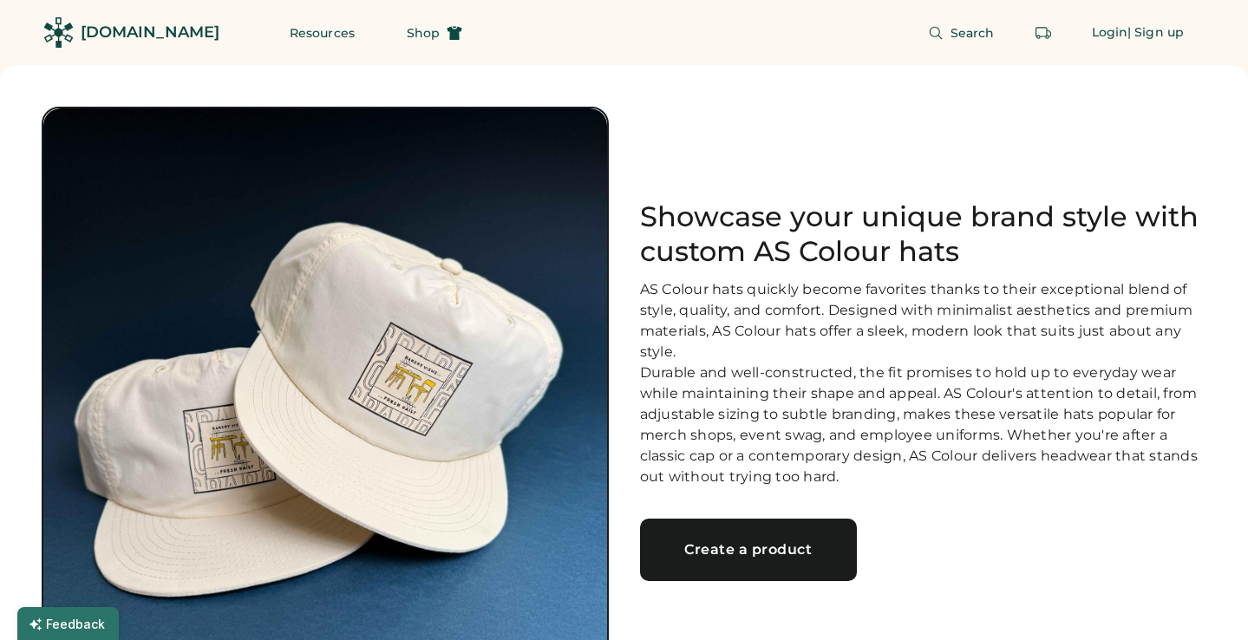
click at [754, 557] on div "Create a product" at bounding box center [748, 550] width 175 height 14
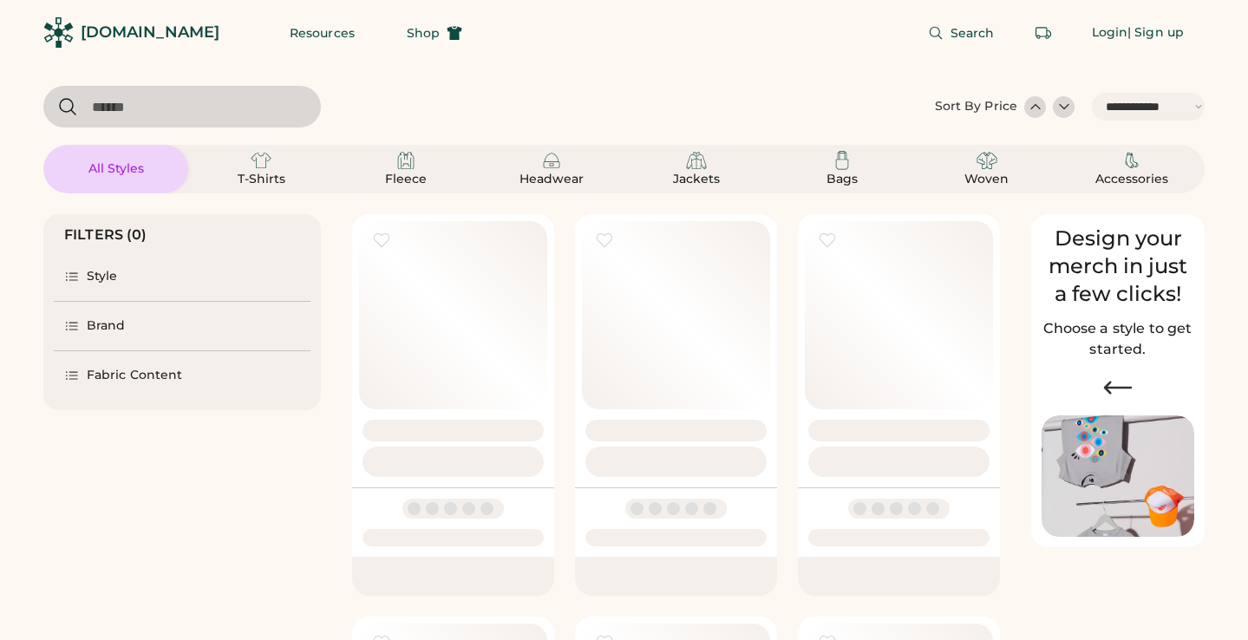
select select "*****"
select select "*"
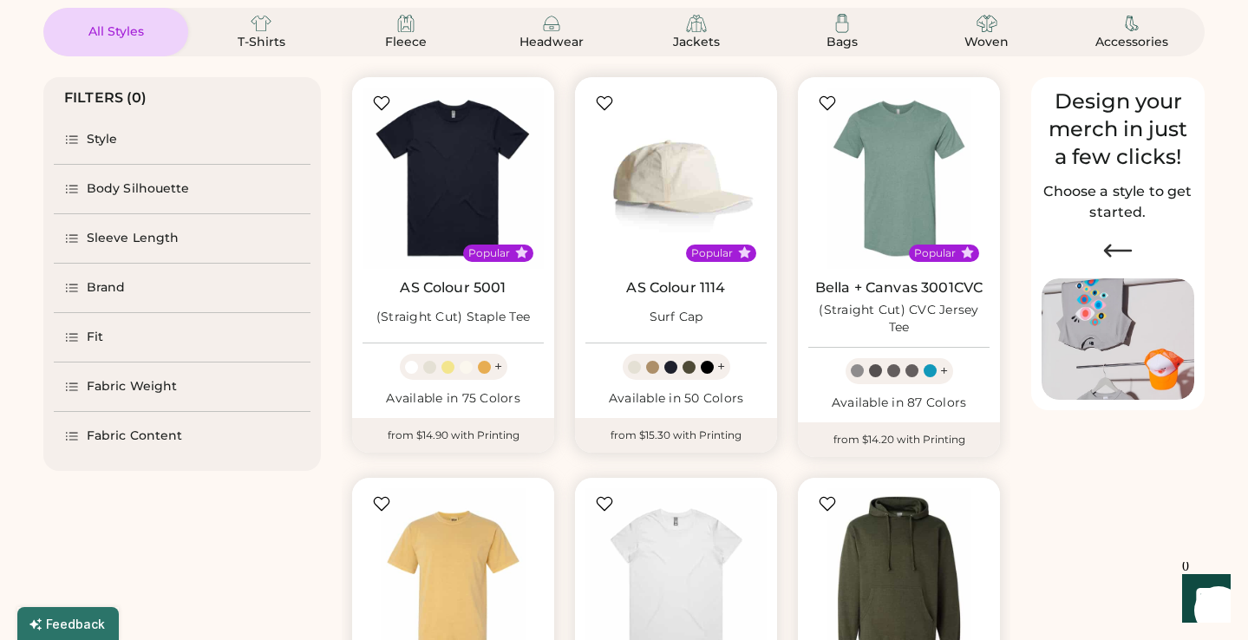
scroll to position [138, 0]
click at [657, 206] on img at bounding box center [675, 177] width 181 height 181
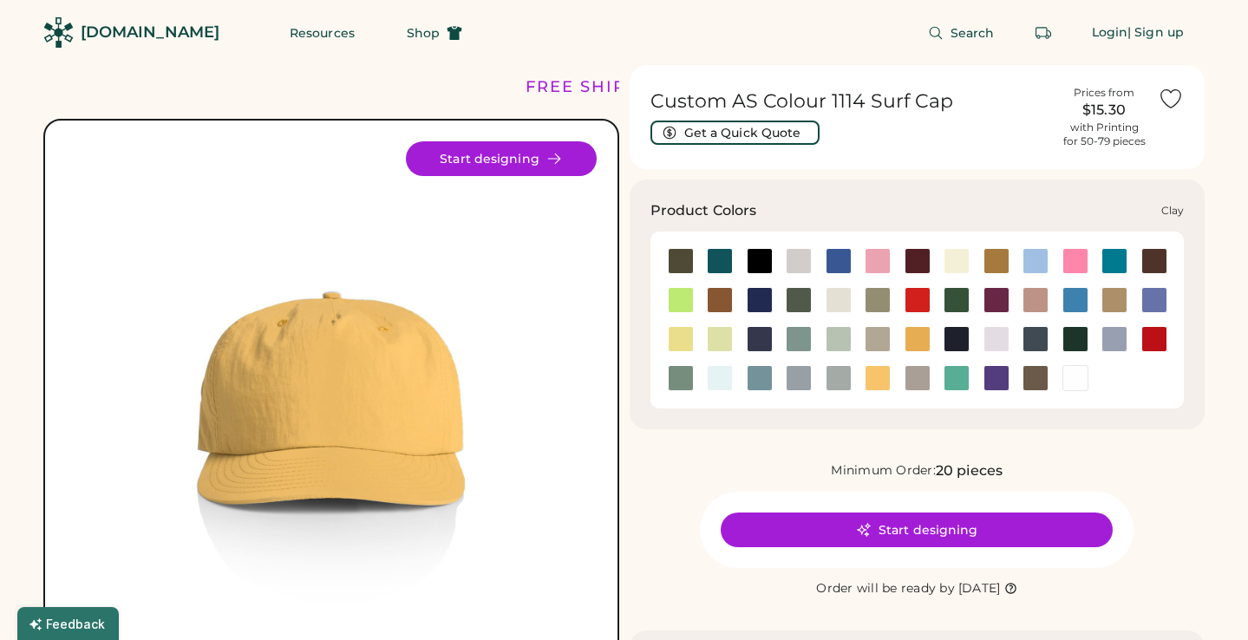
click at [714, 302] on div at bounding box center [720, 300] width 26 height 26
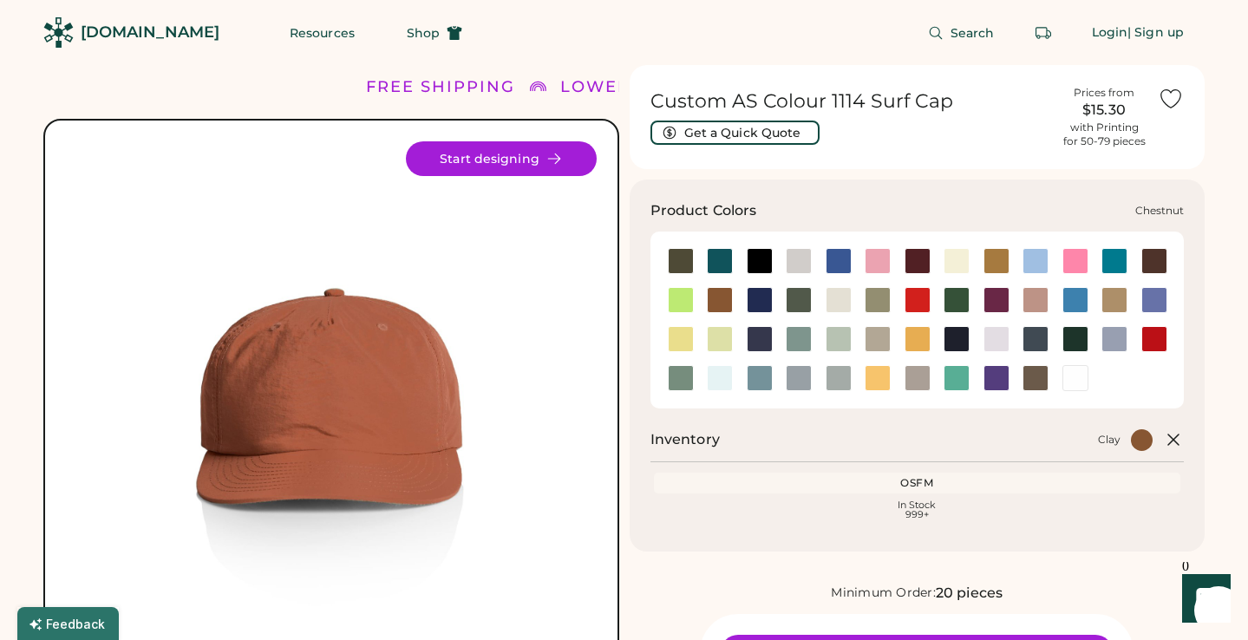
click at [1156, 267] on div at bounding box center [1154, 261] width 26 height 26
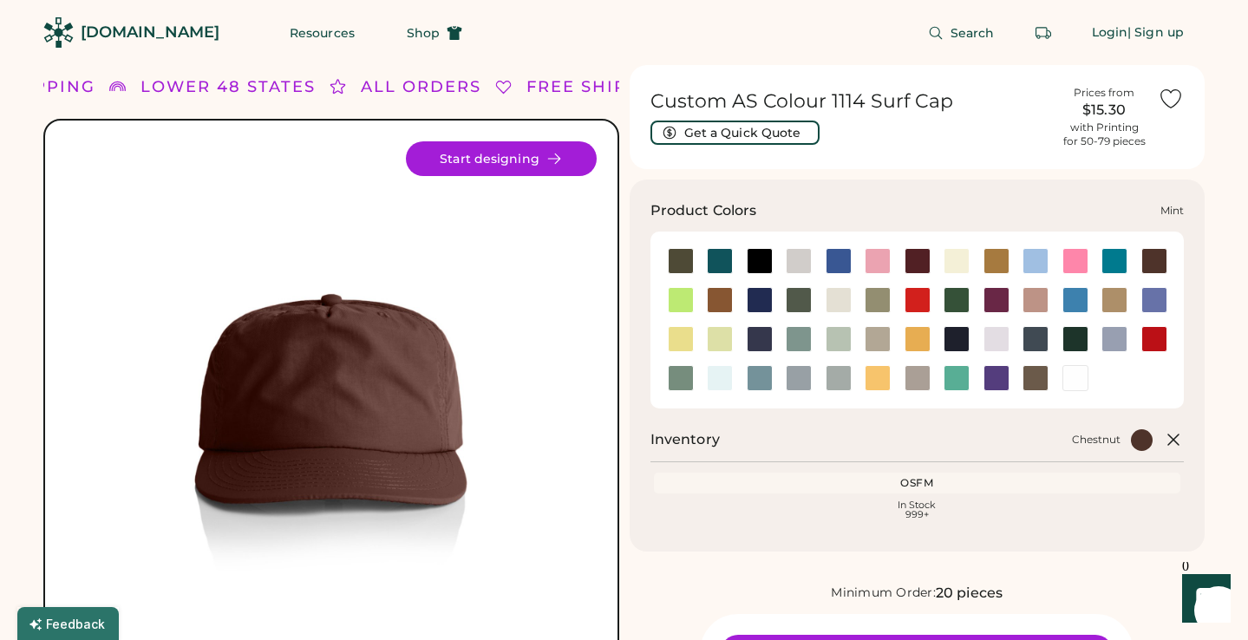
click at [842, 334] on div at bounding box center [839, 339] width 26 height 26
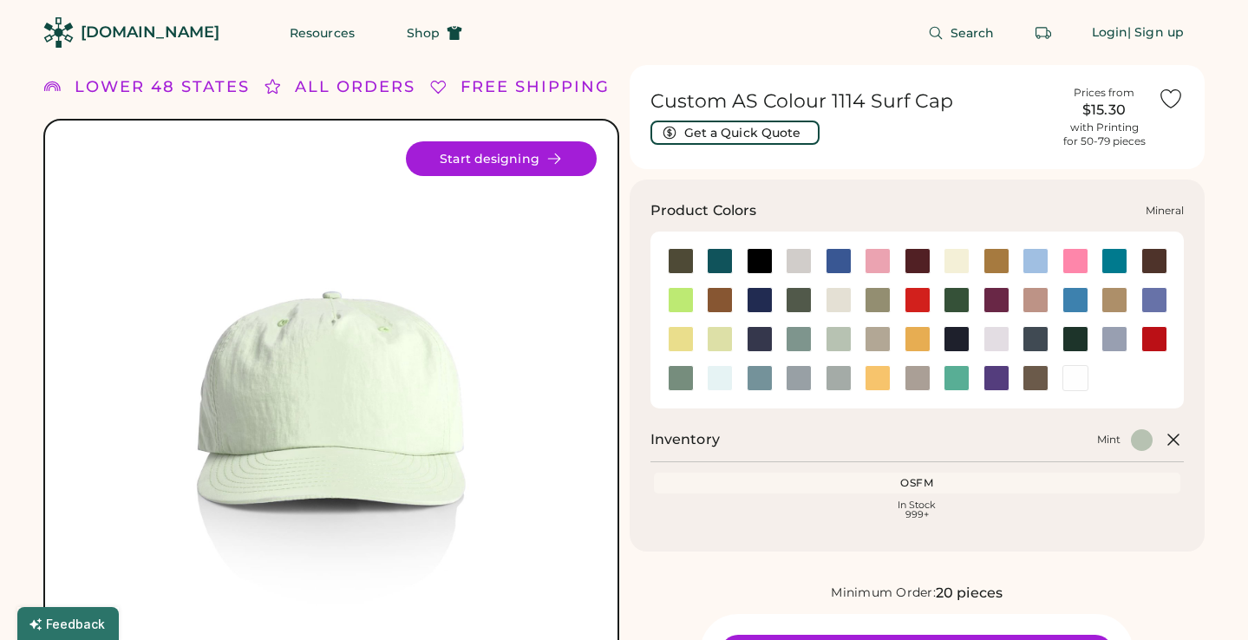
click at [799, 349] on div at bounding box center [799, 339] width 26 height 26
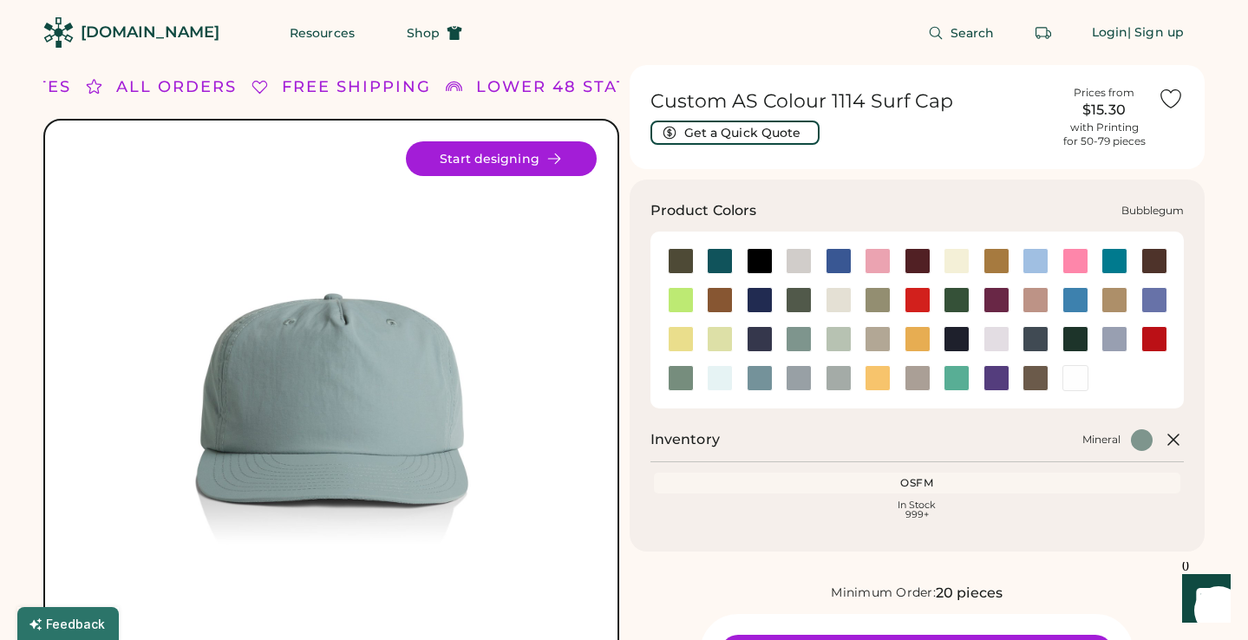
click at [877, 265] on div at bounding box center [878, 261] width 26 height 26
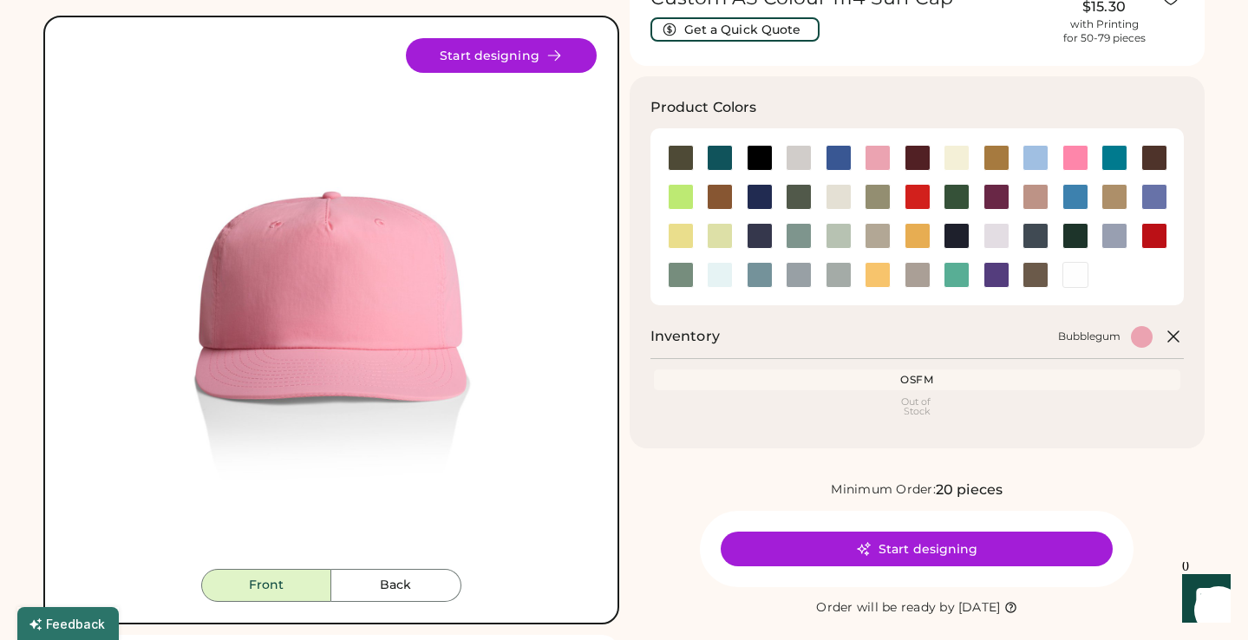
scroll to position [71, 0]
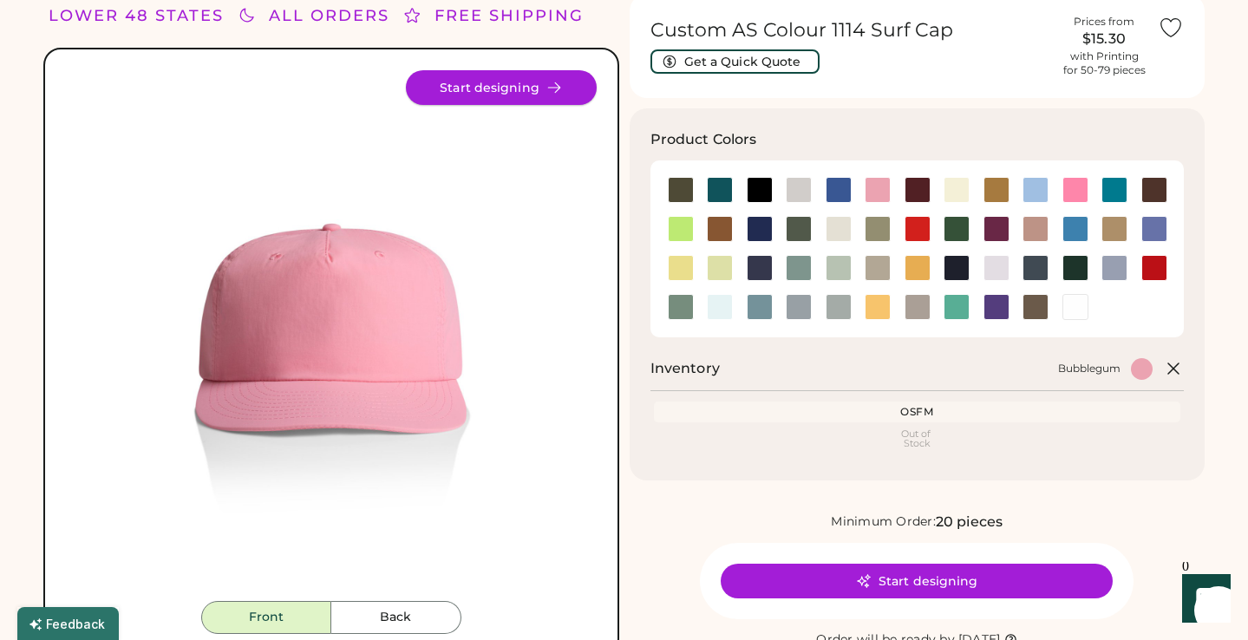
click at [540, 88] on button "Start designing" at bounding box center [501, 87] width 191 height 35
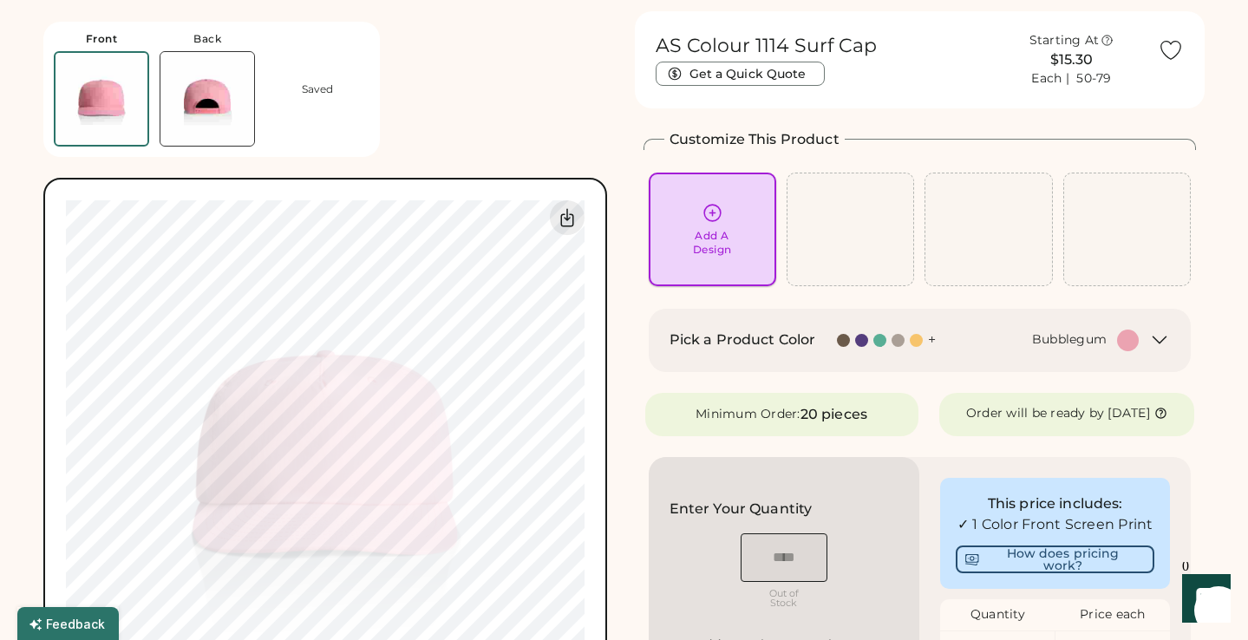
scroll to position [55, 0]
click at [842, 341] on div at bounding box center [843, 339] width 13 height 13
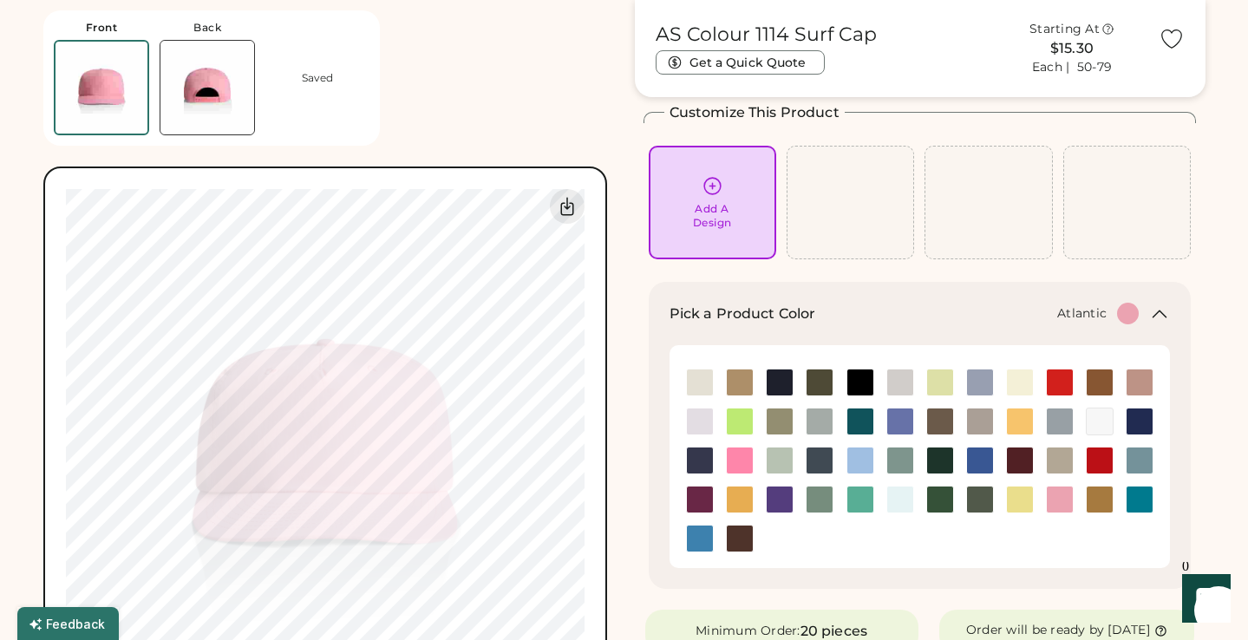
scroll to position [121, 0]
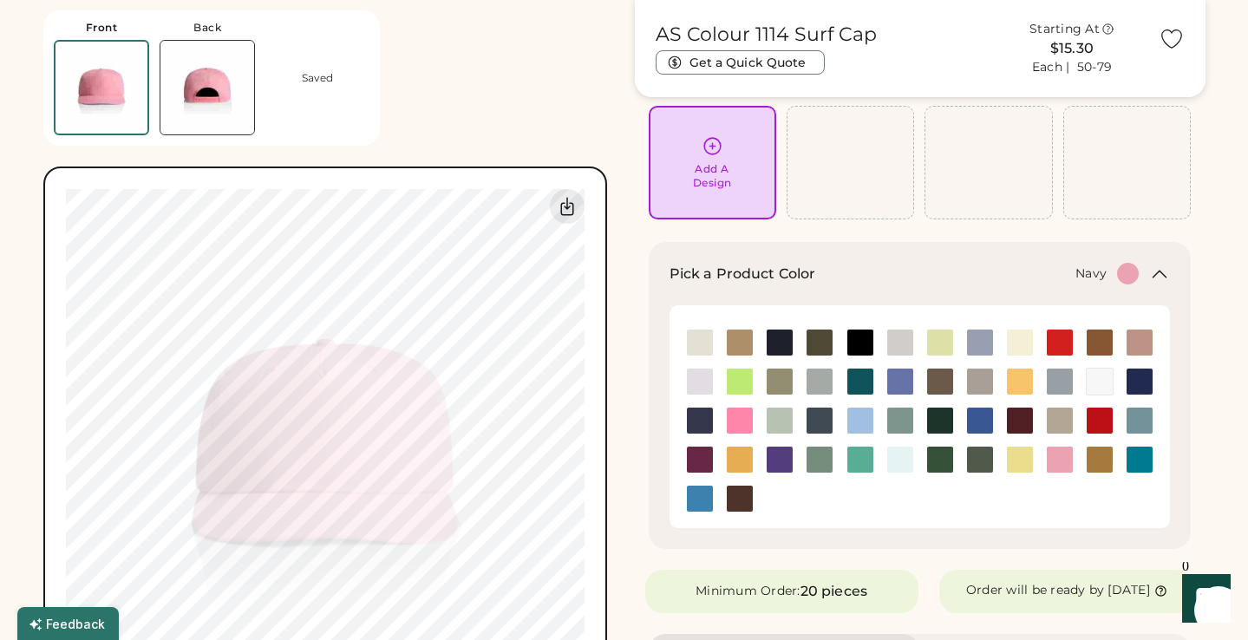
click at [782, 343] on img at bounding box center [780, 343] width 26 height 26
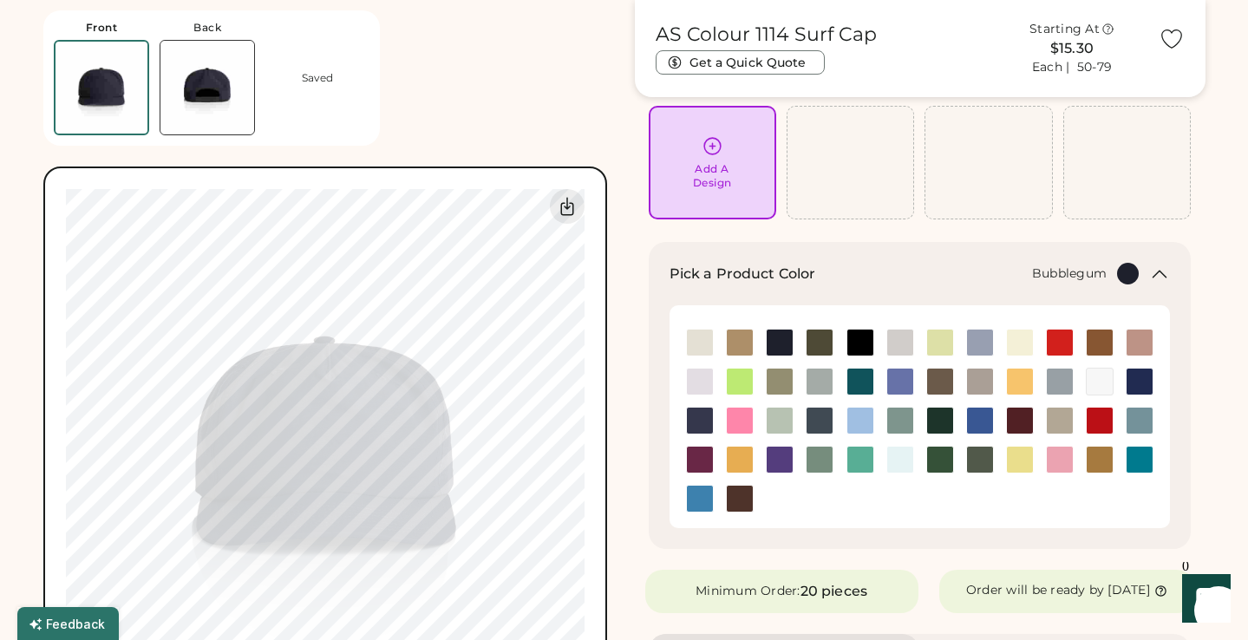
click at [1058, 455] on img at bounding box center [1060, 460] width 26 height 26
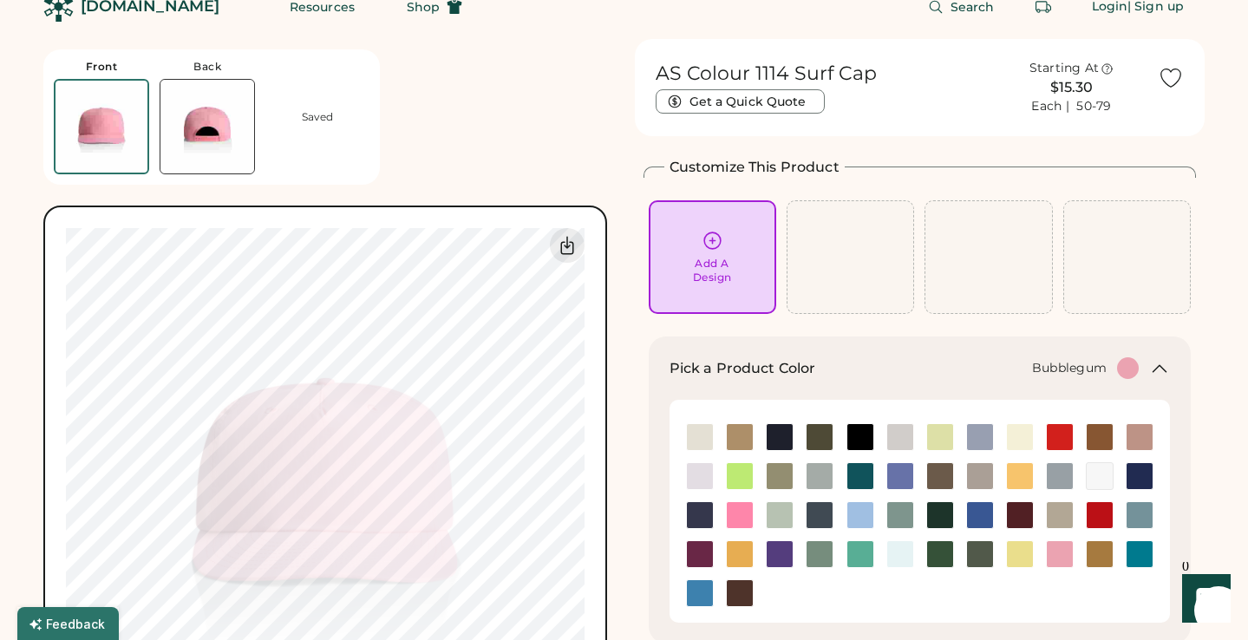
scroll to position [24, 0]
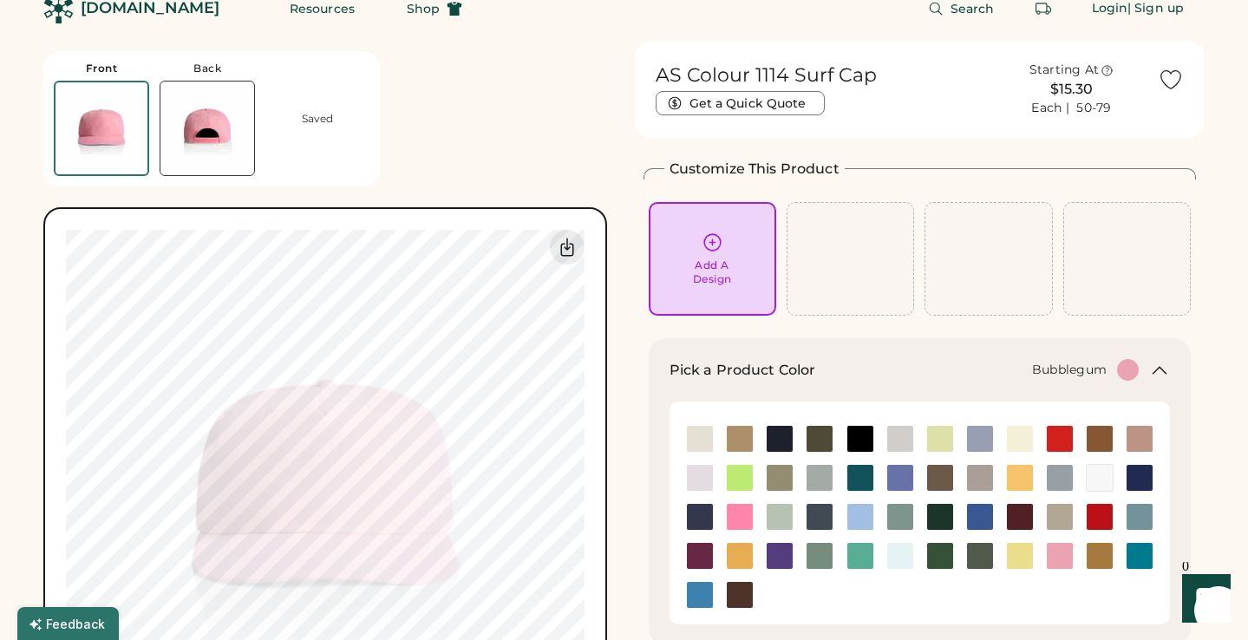
click at [705, 278] on div "Add A Design" at bounding box center [712, 272] width 39 height 28
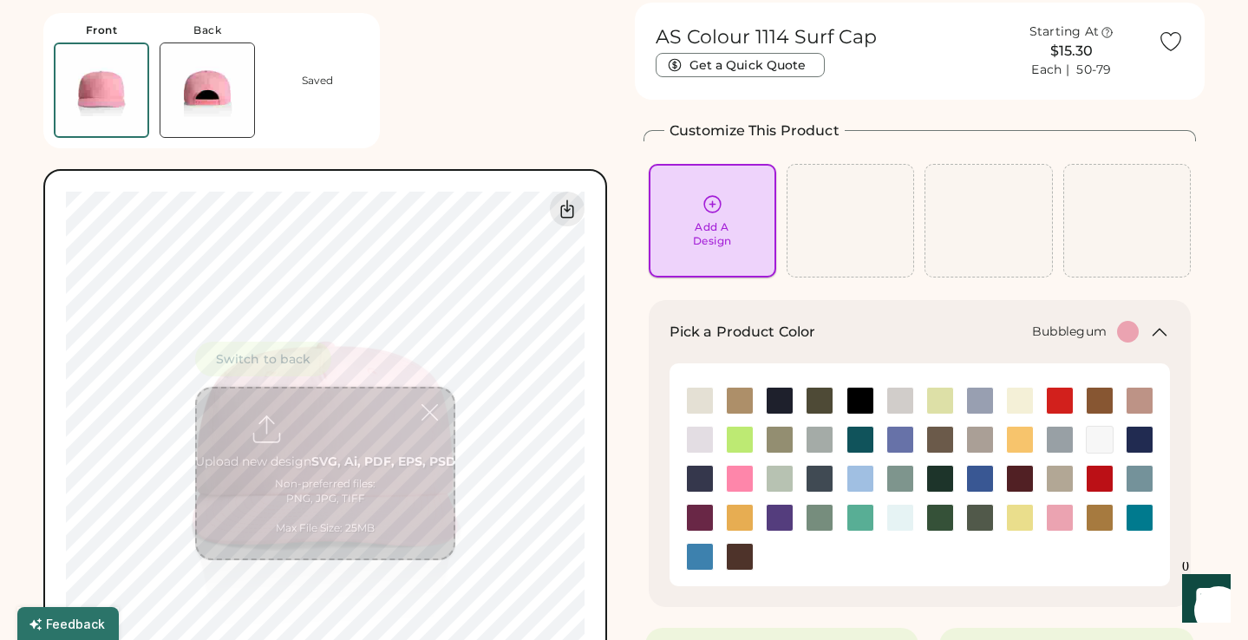
scroll to position [65, 0]
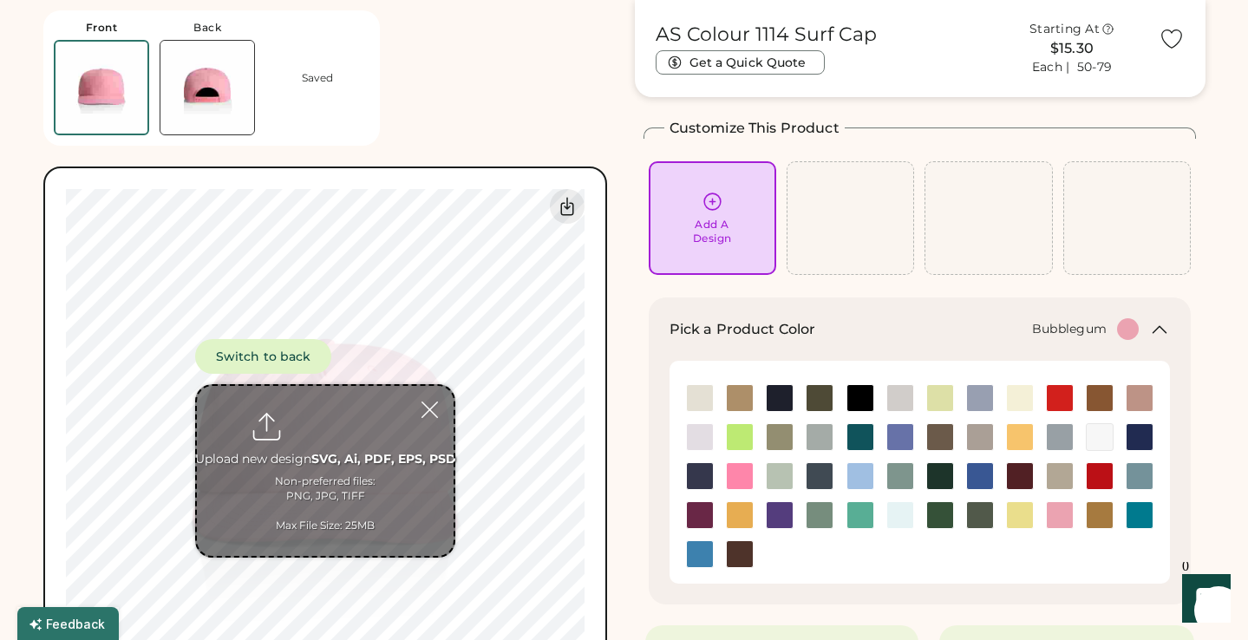
click at [305, 472] on input "file" at bounding box center [325, 471] width 257 height 170
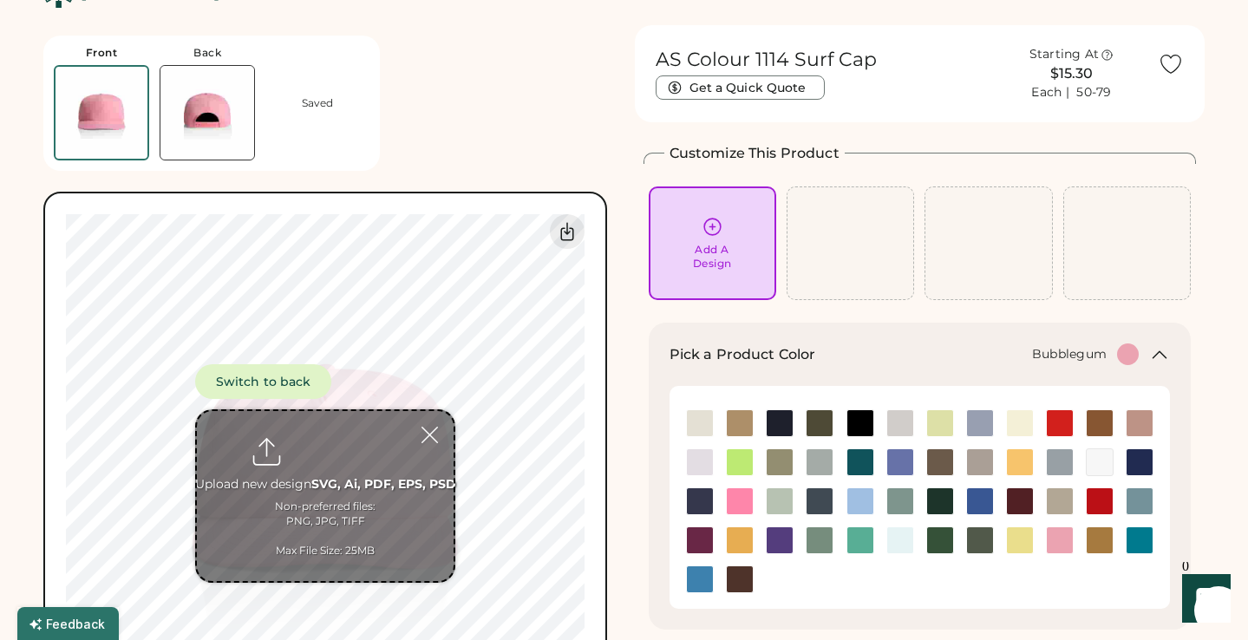
scroll to position [29, 0]
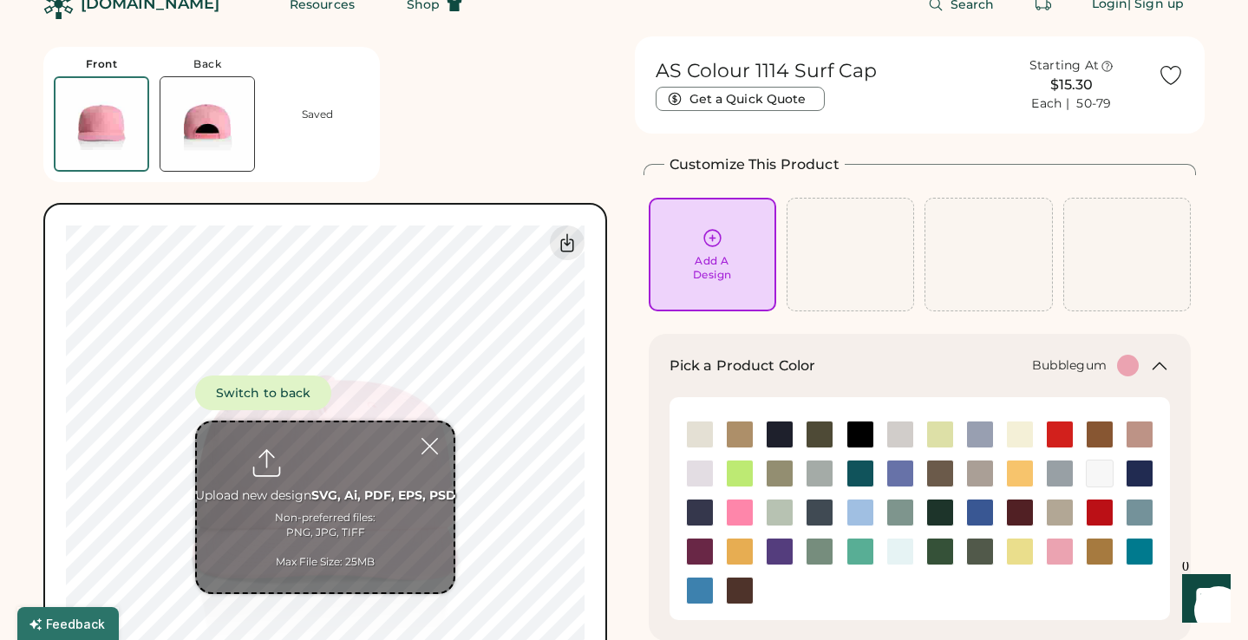
click at [191, 127] on img at bounding box center [207, 124] width 94 height 94
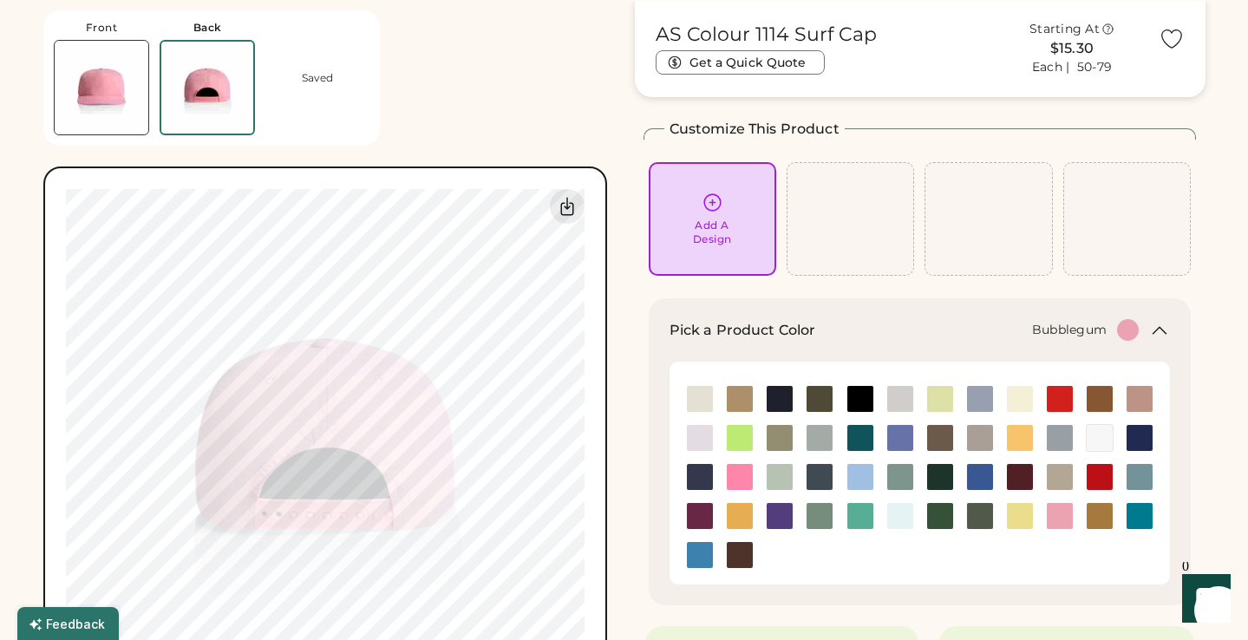
scroll to position [65, 0]
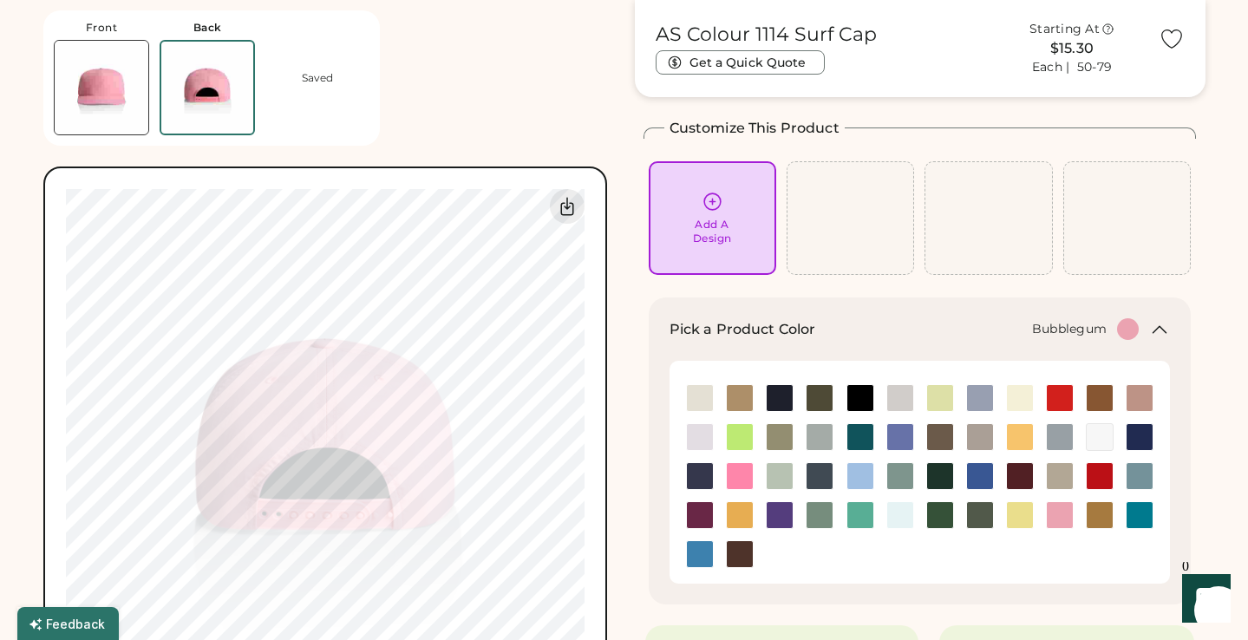
click at [76, 124] on img at bounding box center [102, 88] width 94 height 94
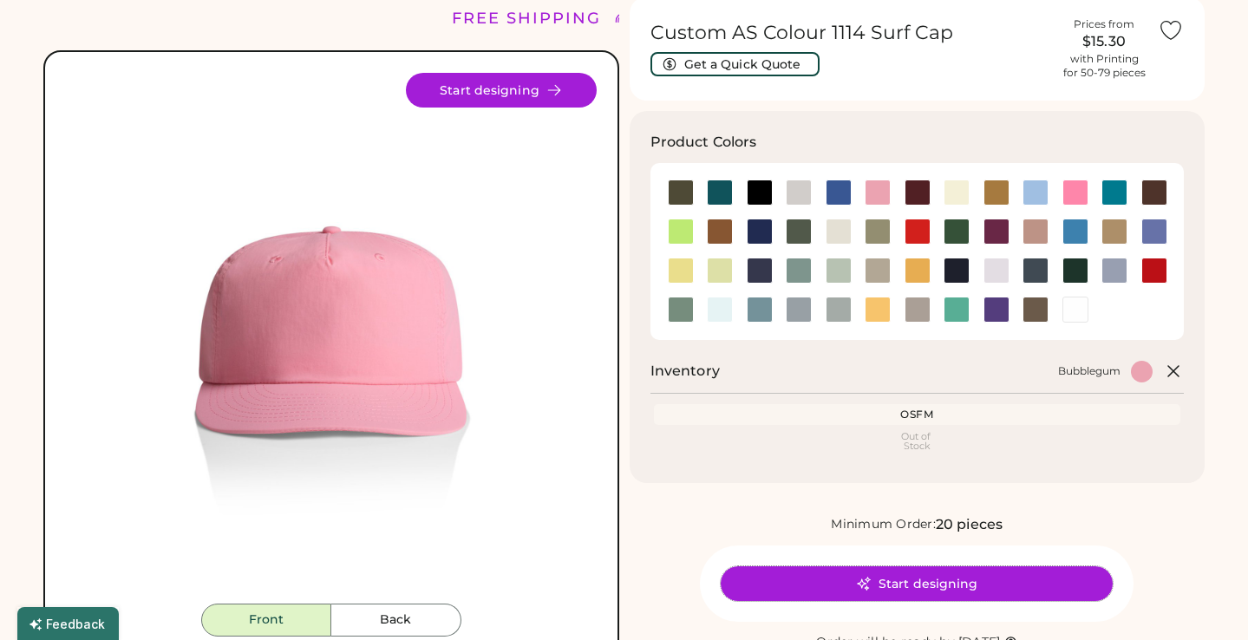
click at [791, 592] on button "Start designing" at bounding box center [917, 583] width 392 height 35
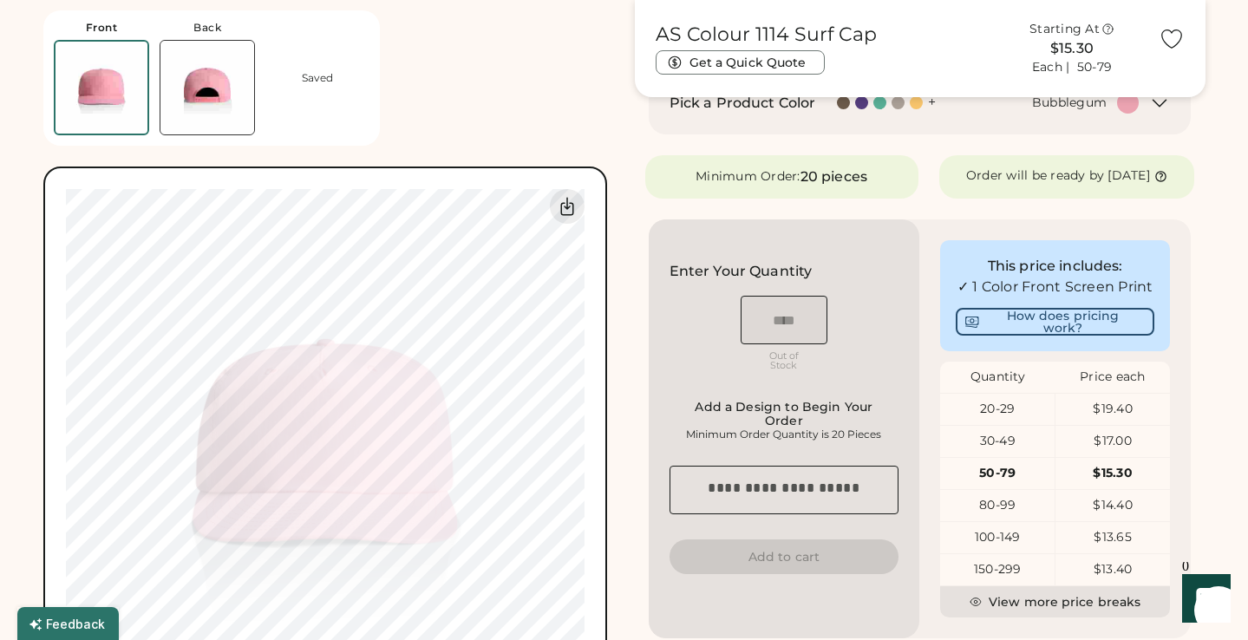
scroll to position [312, 0]
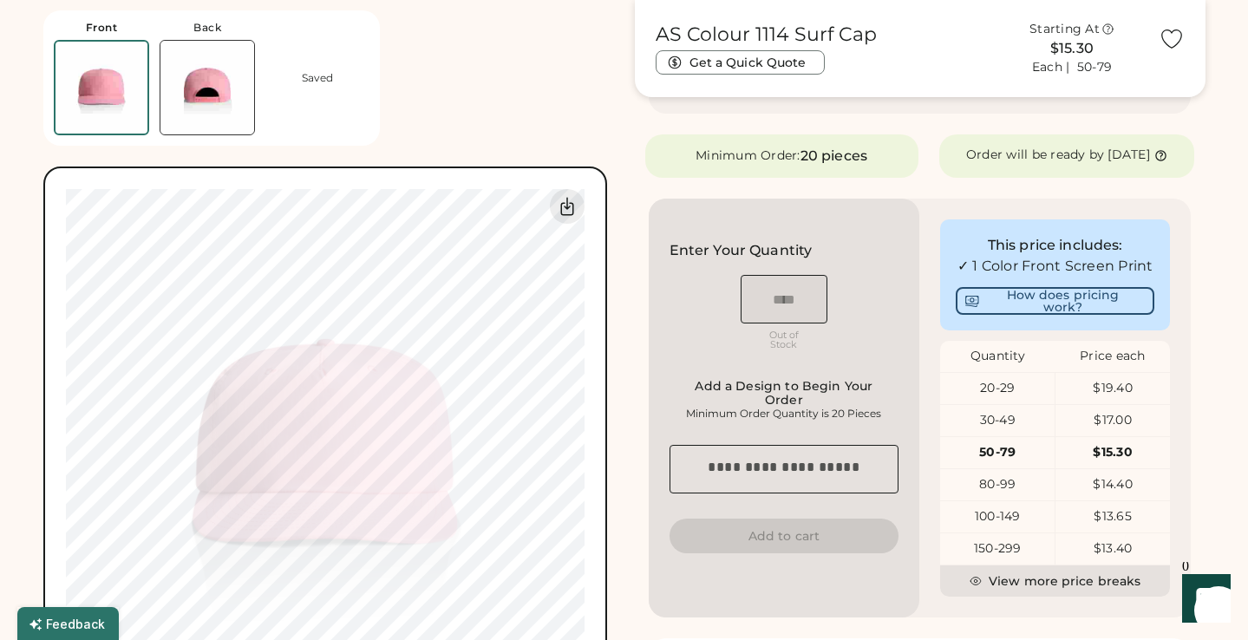
click at [1008, 397] on div "20-29" at bounding box center [997, 388] width 114 height 17
click at [990, 397] on div "20-29" at bounding box center [997, 388] width 114 height 17
